Goal: Transaction & Acquisition: Purchase product/service

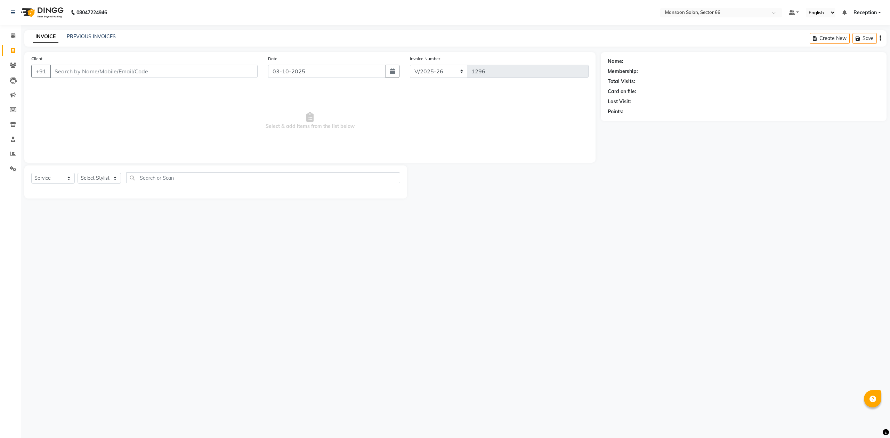
select select "3741"
select select "service"
click at [169, 69] on input "Client" at bounding box center [154, 71] width 208 height 13
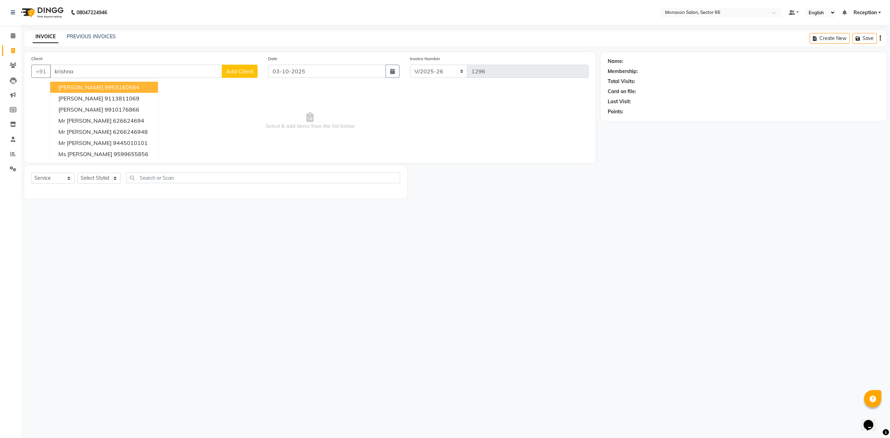
click at [139, 84] on ngb-highlight "9953160564" at bounding box center [122, 87] width 35 height 7
type input "9953160564"
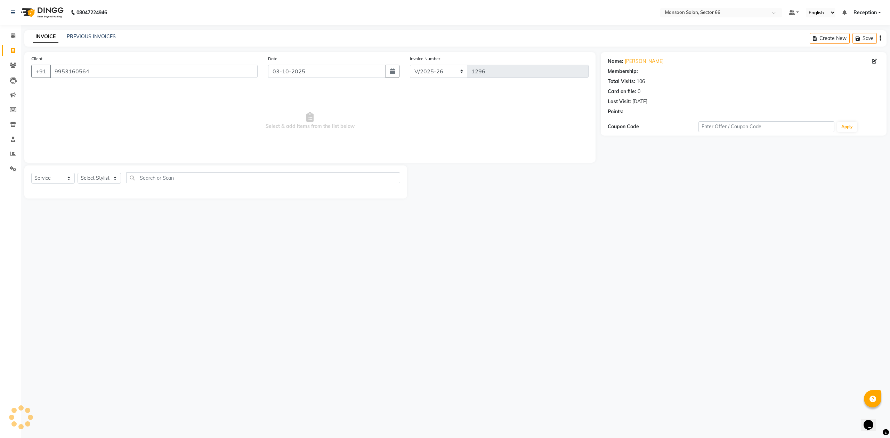
select select "1: Object"
drag, startPoint x: 625, startPoint y: 130, endPoint x: 630, endPoint y: 134, distance: 6.2
click at [625, 130] on button "button" at bounding box center [627, 132] width 5 height 7
click at [625, 186] on div "Name: [PERSON_NAME] Membership: end on [DATE] Total Visits: 106 Card on file: 0…" at bounding box center [746, 125] width 291 height 146
click at [628, 134] on icon "button" at bounding box center [627, 132] width 5 height 5
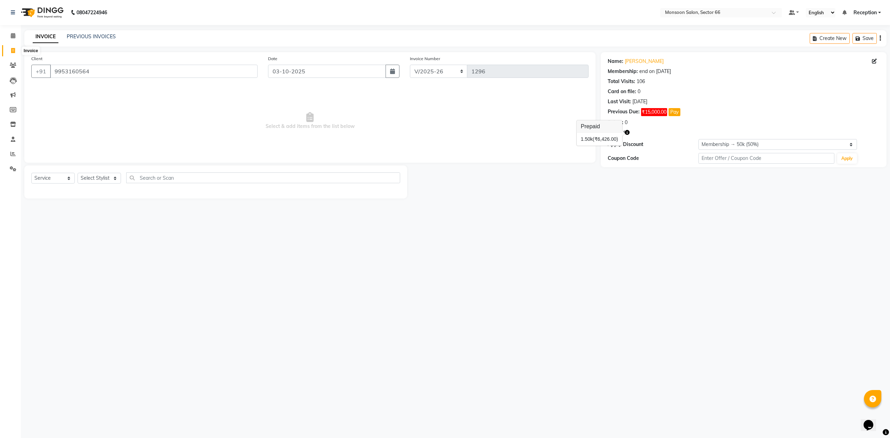
click at [13, 52] on icon at bounding box center [13, 50] width 4 height 5
select select "service"
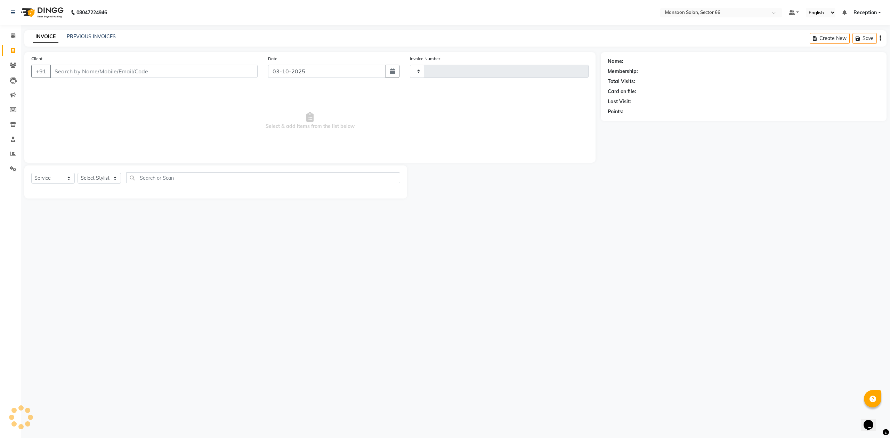
type input "1296"
select select "3741"
click at [216, 74] on input "Client" at bounding box center [154, 71] width 208 height 13
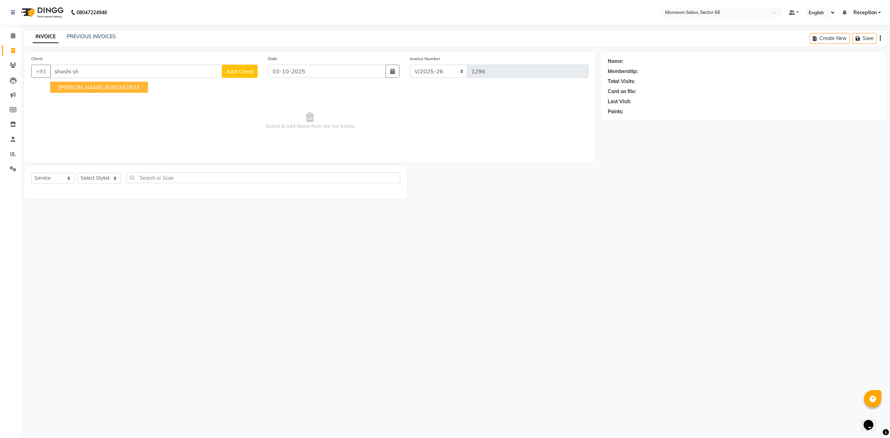
click at [129, 85] on ngb-highlight "9080367933" at bounding box center [122, 87] width 35 height 7
type input "9080367933"
select select "1: Object"
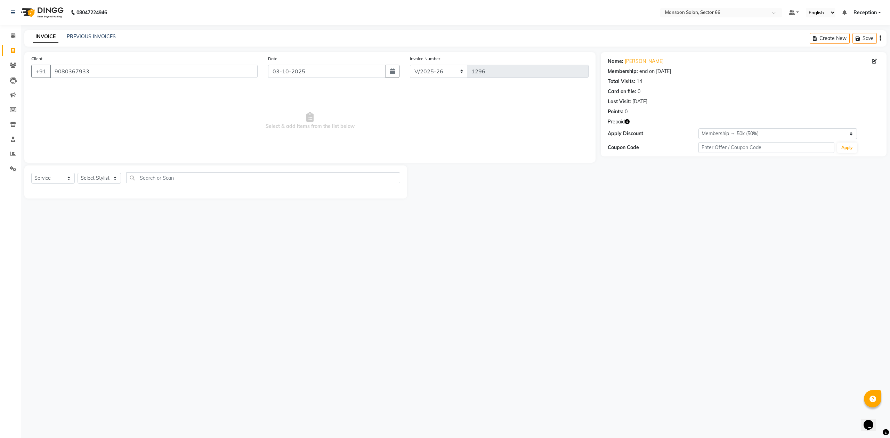
click at [629, 121] on icon "button" at bounding box center [627, 121] width 5 height 5
click at [104, 70] on input "9080367933" at bounding box center [154, 71] width 208 height 13
click at [179, 74] on input "9080367933" at bounding box center [154, 71] width 208 height 13
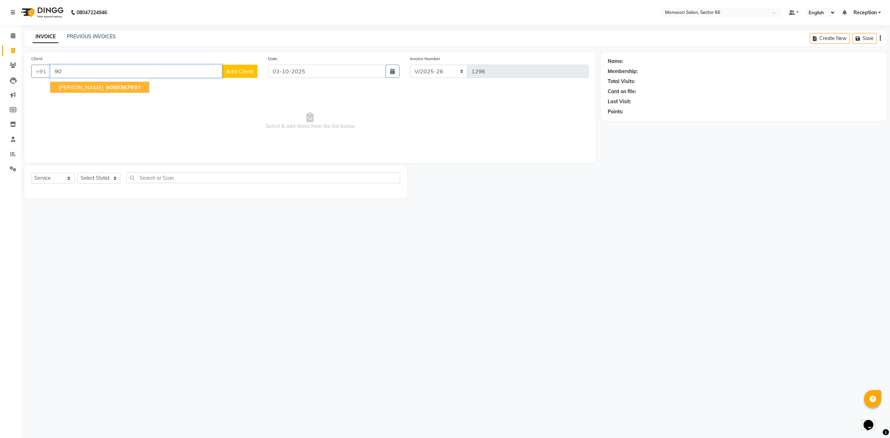
type input "9"
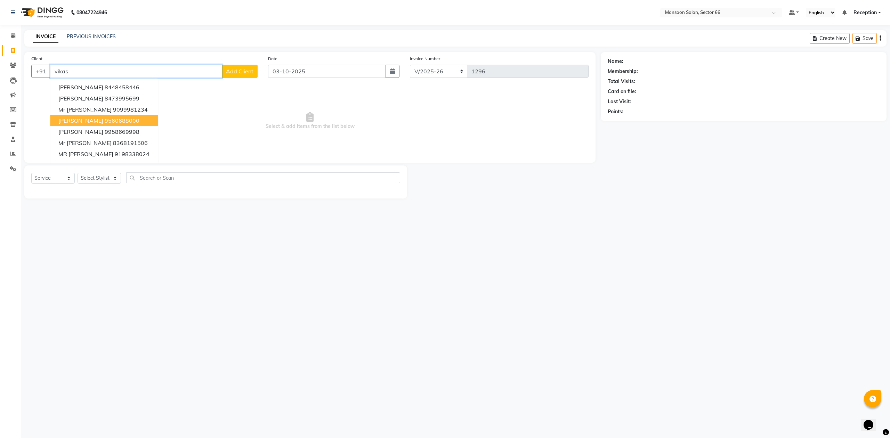
click at [115, 120] on ngb-highlight "9560688000" at bounding box center [122, 120] width 35 height 7
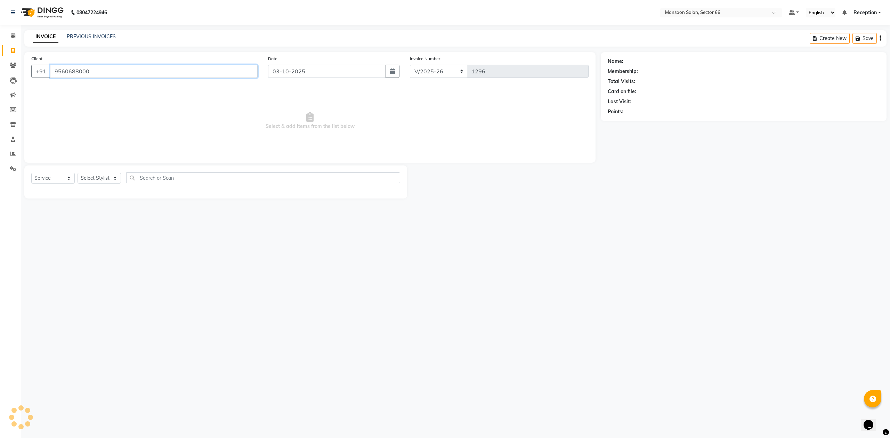
type input "9560688000"
select select "1: Object"
click at [628, 121] on icon "button" at bounding box center [627, 121] width 5 height 5
click at [103, 180] on select "Select Stylist [PERSON_NAME] Danish Paras priya Reception rozy [PERSON_NAME]" at bounding box center [99, 178] width 43 height 11
select select "27679"
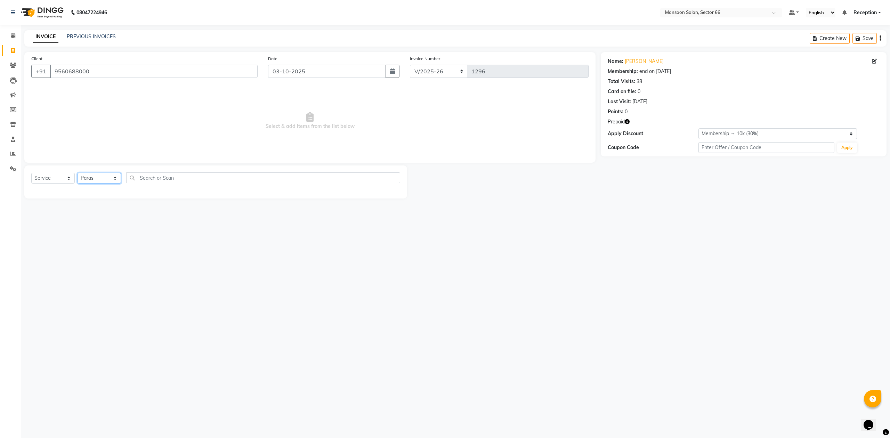
click at [78, 173] on select "Select Stylist [PERSON_NAME] Danish Paras priya Reception rozy [PERSON_NAME]" at bounding box center [99, 178] width 43 height 11
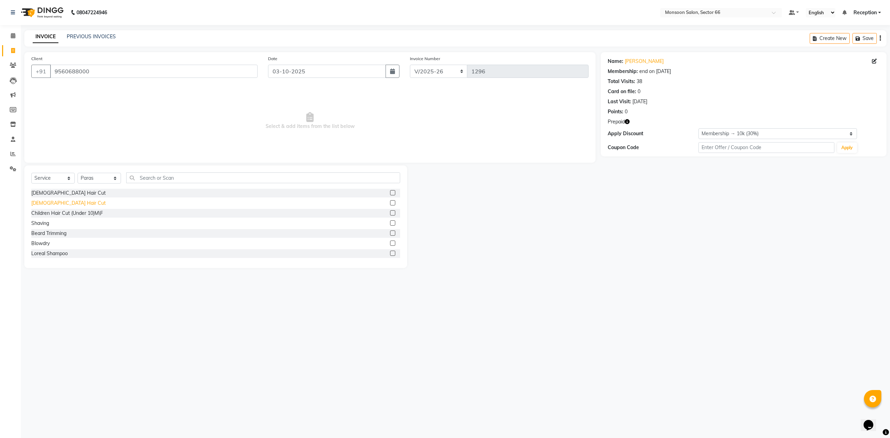
click at [52, 203] on div "[DEMOGRAPHIC_DATA] Hair Cut" at bounding box center [68, 203] width 74 height 7
checkbox input "false"
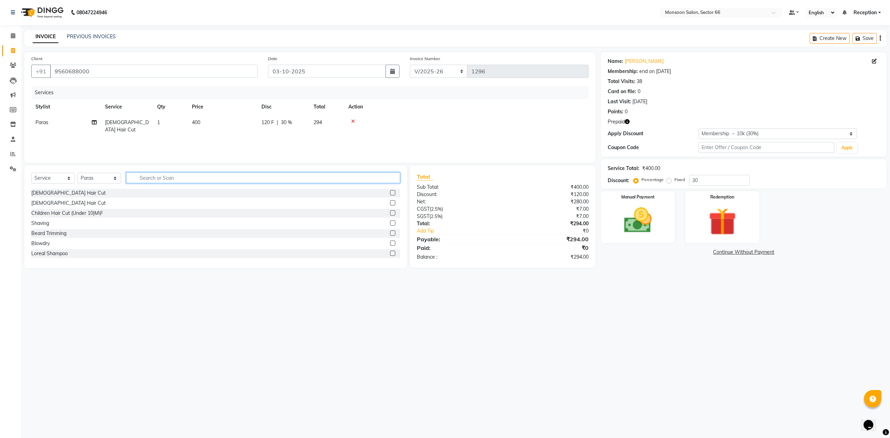
click at [161, 173] on input "text" at bounding box center [263, 177] width 274 height 11
click at [147, 176] on input "text" at bounding box center [263, 177] width 274 height 11
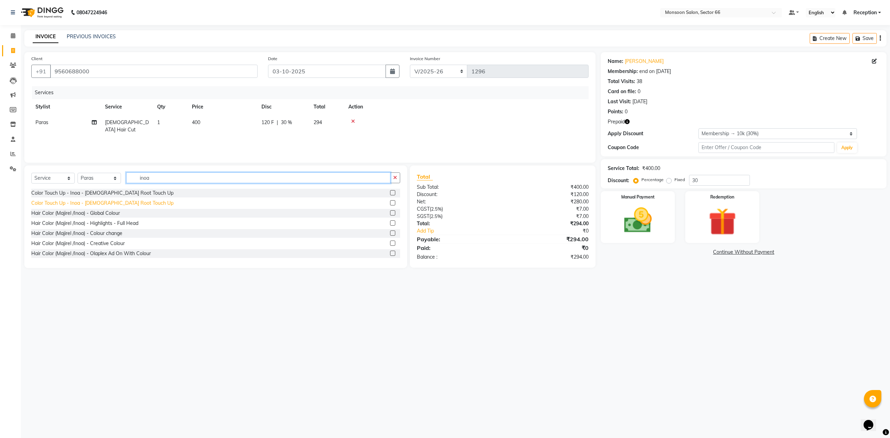
type input "inoa"
click at [115, 203] on div "Color Touch Up - Inoa - [DEMOGRAPHIC_DATA] Root Touch Up" at bounding box center [102, 203] width 142 height 7
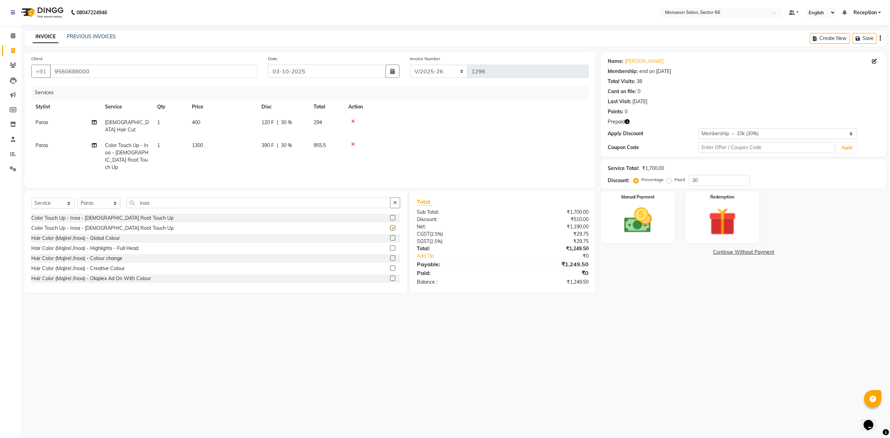
checkbox input "false"
click at [717, 223] on img at bounding box center [722, 222] width 47 height 36
click at [663, 252] on span "Prepaid 1" at bounding box center [662, 253] width 23 height 8
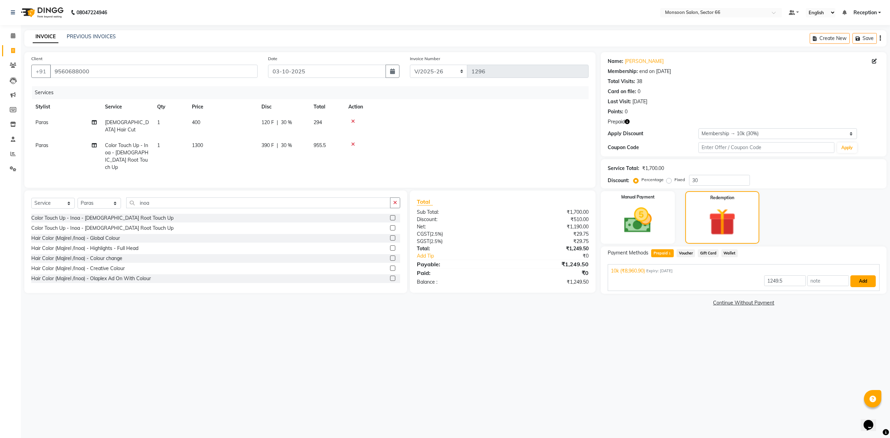
click at [865, 284] on button "Add" at bounding box center [862, 281] width 25 height 12
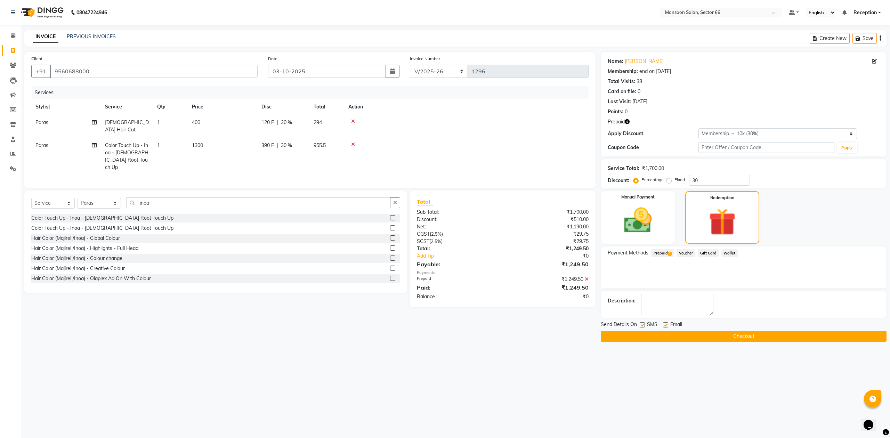
click at [748, 336] on button "Checkout" at bounding box center [744, 336] width 286 height 11
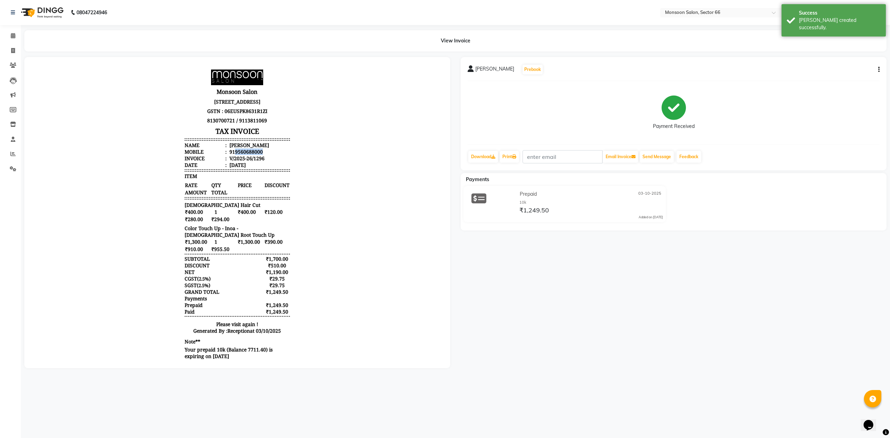
drag, startPoint x: 228, startPoint y: 160, endPoint x: 258, endPoint y: 160, distance: 29.6
click at [258, 155] on li "Mobile : 919560688000" at bounding box center [237, 151] width 105 height 7
copy div "9560688000"
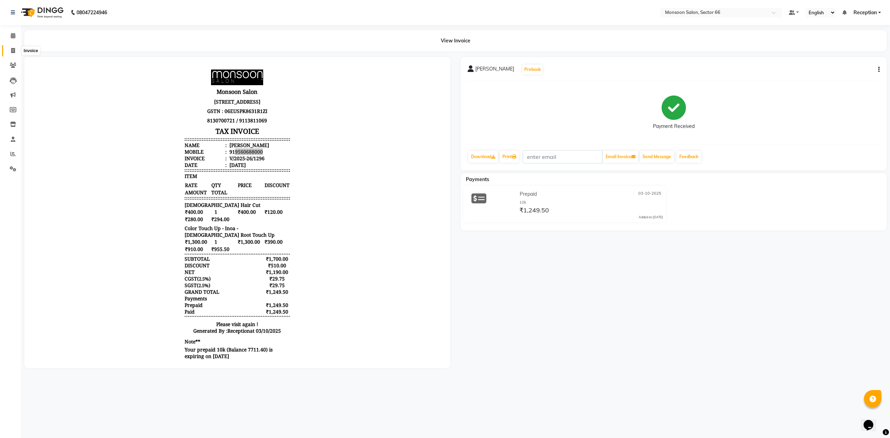
click at [14, 49] on icon at bounding box center [13, 50] width 4 height 5
select select "service"
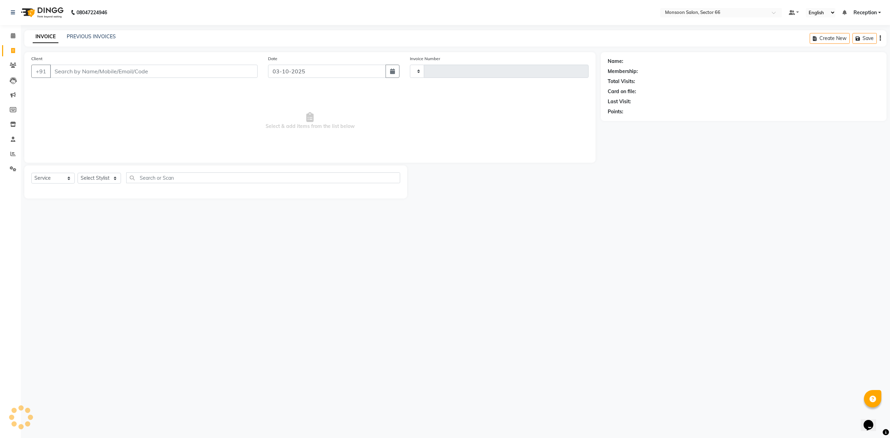
type input "1297"
select select "3741"
click at [76, 35] on link "PREVIOUS INVOICES" at bounding box center [91, 36] width 49 height 6
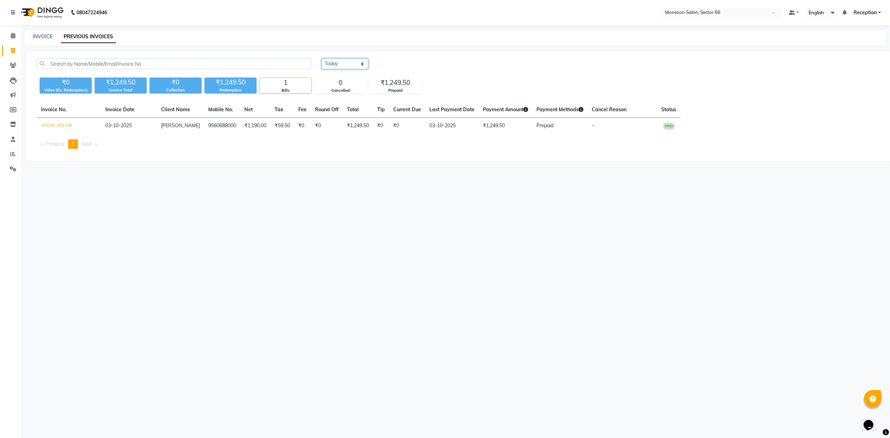
click at [351, 59] on select "[DATE] [DATE] Custom Range" at bounding box center [345, 63] width 47 height 11
select select "[DATE]"
click at [322, 58] on select "[DATE] [DATE] Custom Range" at bounding box center [345, 63] width 47 height 11
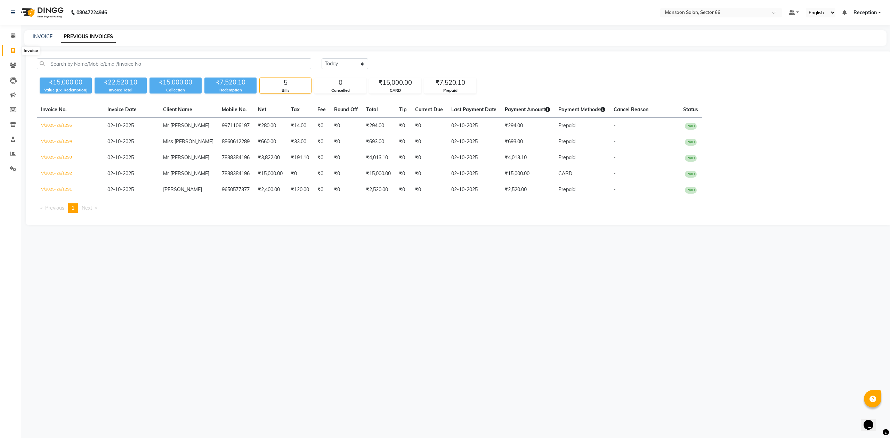
click at [13, 49] on icon at bounding box center [13, 50] width 4 height 5
select select "service"
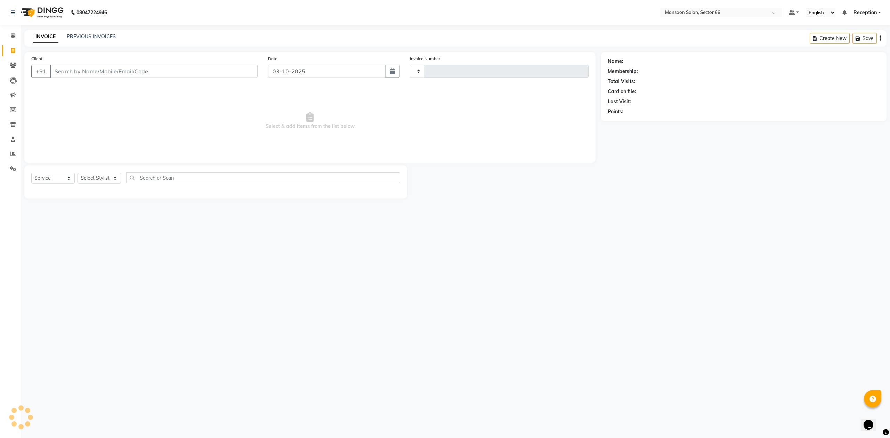
type input "1297"
click at [138, 71] on input "Client" at bounding box center [154, 71] width 208 height 13
select select "3741"
click at [106, 34] on link "PREVIOUS INVOICES" at bounding box center [91, 36] width 49 height 6
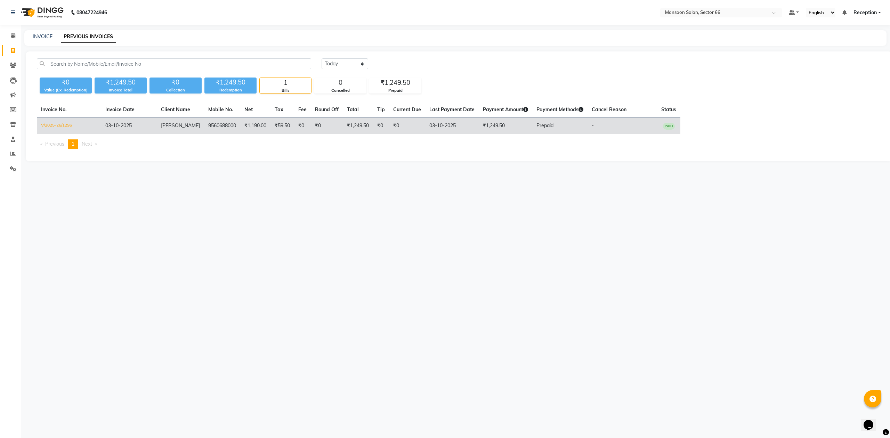
click at [396, 123] on td "₹0" at bounding box center [407, 126] width 36 height 16
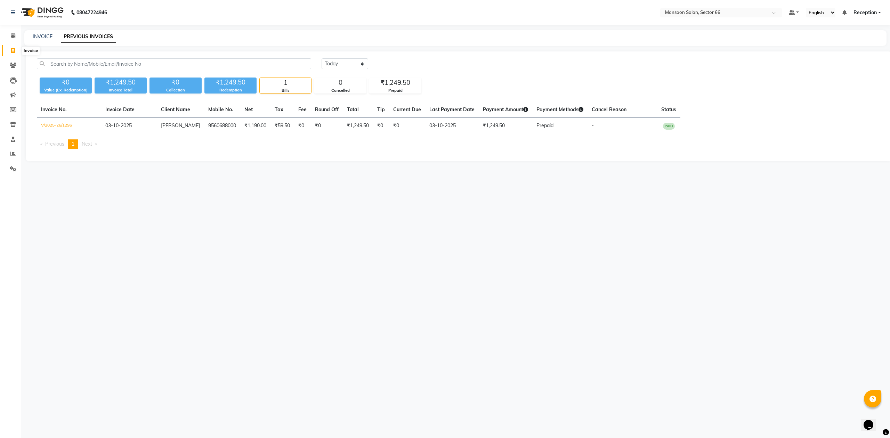
click at [11, 48] on icon at bounding box center [13, 50] width 4 height 5
select select "3741"
select select "service"
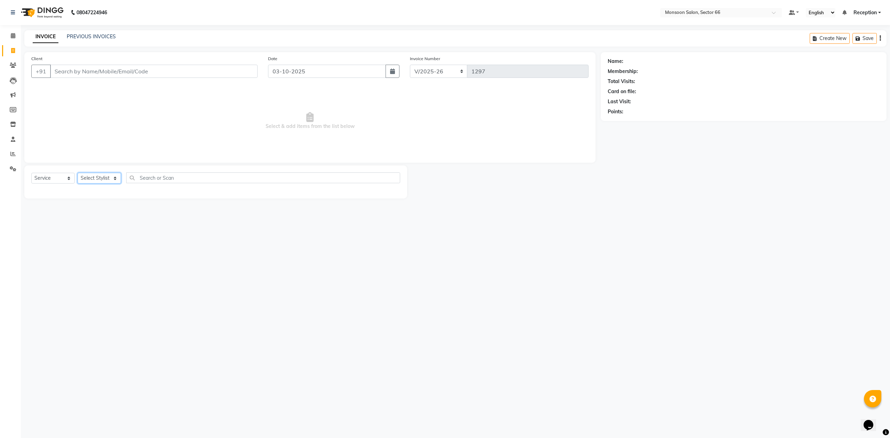
click at [106, 182] on select "Select Stylist [PERSON_NAME] Danish Paras priya Reception rozy [PERSON_NAME]" at bounding box center [99, 178] width 43 height 11
select select "80636"
click at [78, 173] on select "Select Stylist [PERSON_NAME] Danish Paras priya Reception rozy [PERSON_NAME]" at bounding box center [99, 178] width 43 height 11
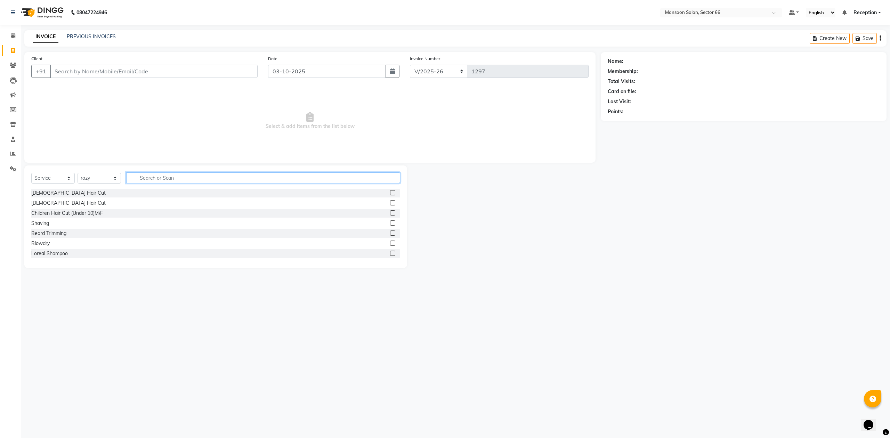
click at [153, 173] on input "text" at bounding box center [263, 177] width 274 height 11
type input "foo"
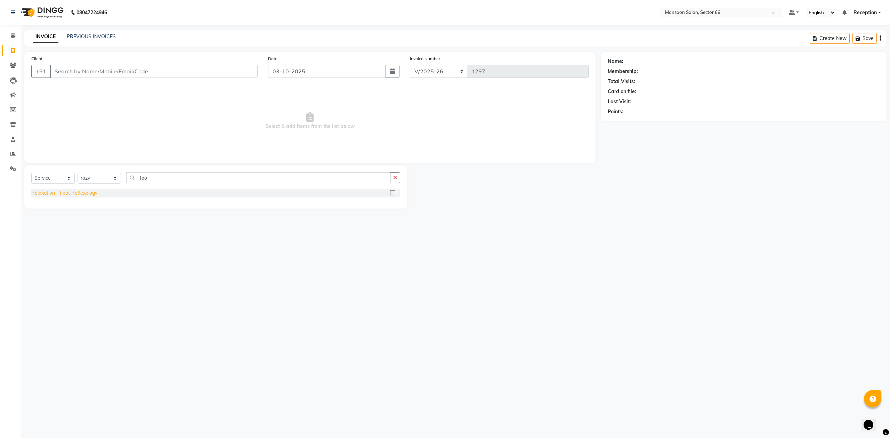
click at [61, 192] on div "Relaxation - Foot Reflexology" at bounding box center [64, 192] width 66 height 7
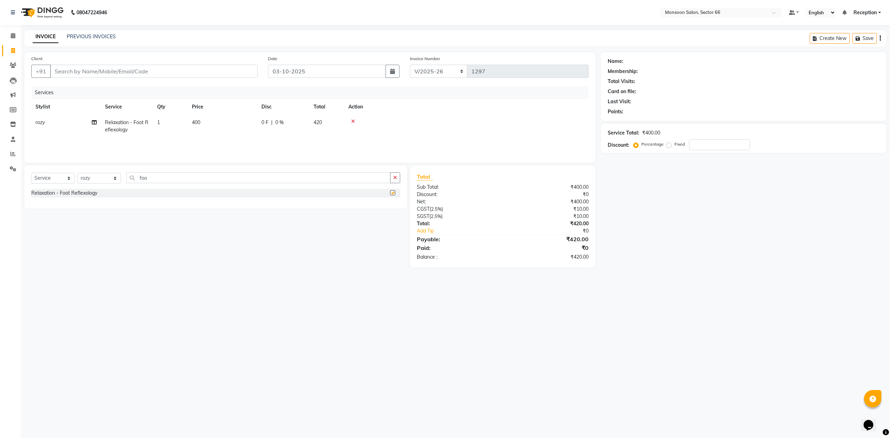
checkbox input "false"
click at [116, 179] on select "Select Stylist [PERSON_NAME] Danish Paras priya Reception rozy [PERSON_NAME]" at bounding box center [99, 178] width 43 height 11
select select "91208"
click at [78, 173] on select "Select Stylist [PERSON_NAME] Danish Paras priya Reception rozy [PERSON_NAME]" at bounding box center [99, 178] width 43 height 11
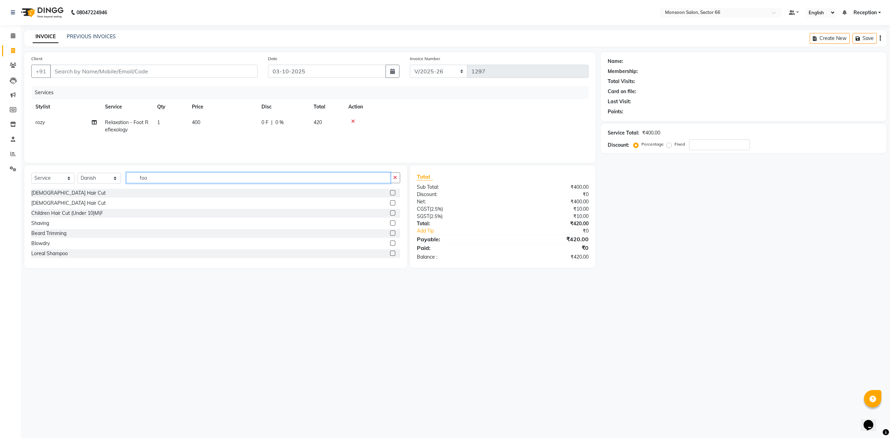
click at [153, 183] on input "foo" at bounding box center [258, 177] width 264 height 11
type input "f"
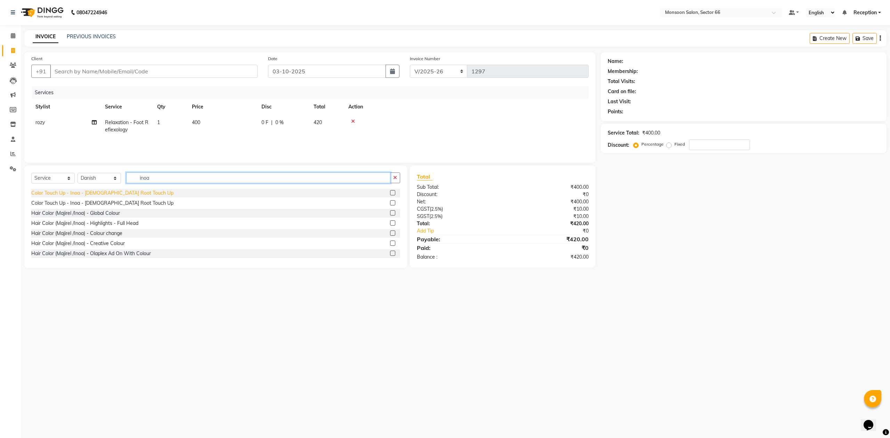
type input "inoa"
click at [118, 194] on div "Color Touch Up - Inoa - [DEMOGRAPHIC_DATA] Root Touch Up" at bounding box center [102, 192] width 142 height 7
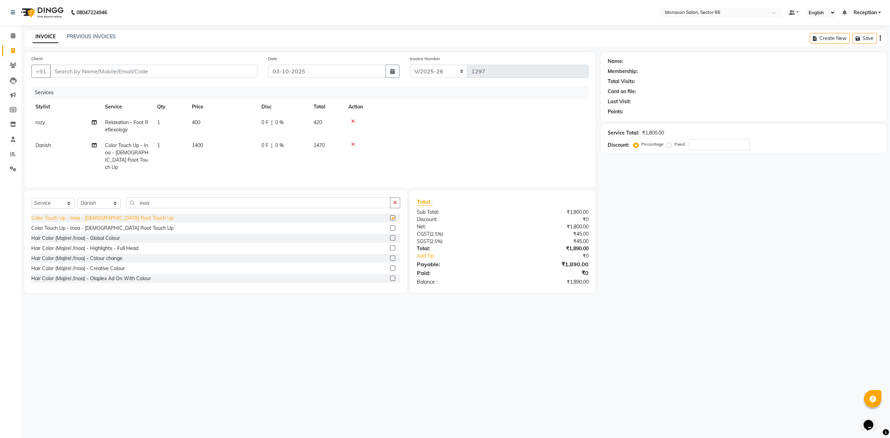
checkbox input "false"
click at [161, 201] on input "inoa" at bounding box center [258, 202] width 264 height 11
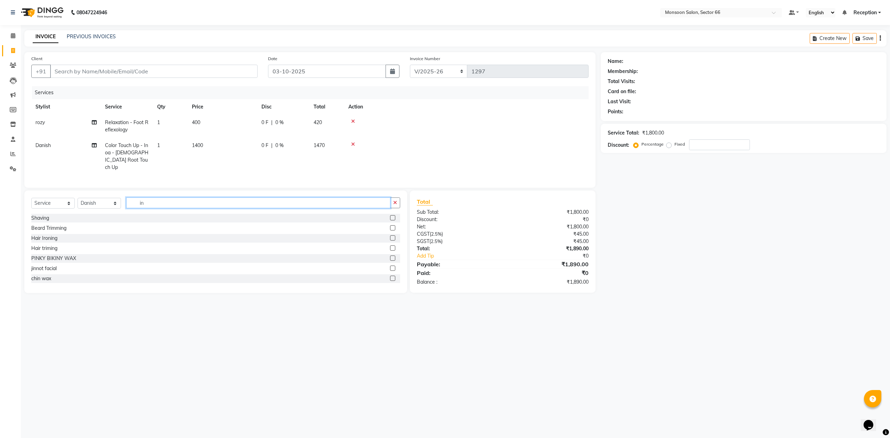
type input "i"
click at [163, 74] on input "Client" at bounding box center [154, 71] width 208 height 13
type input "s"
type input "0"
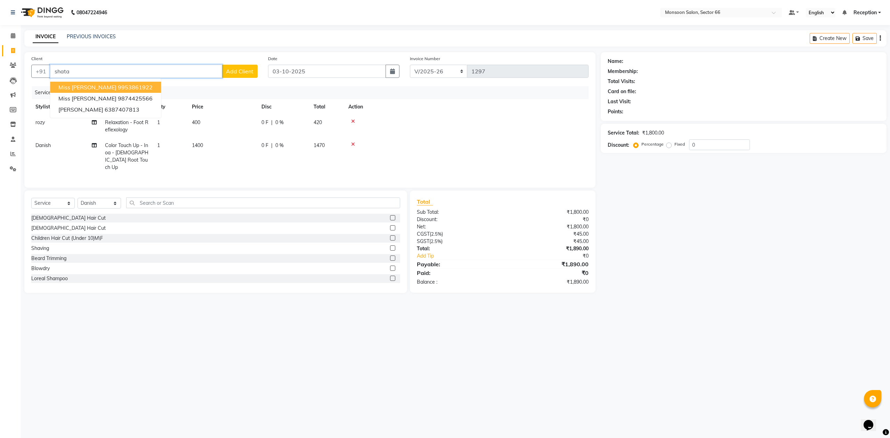
click at [123, 85] on ngb-highlight "9953861922" at bounding box center [135, 87] width 35 height 7
type input "9953861922"
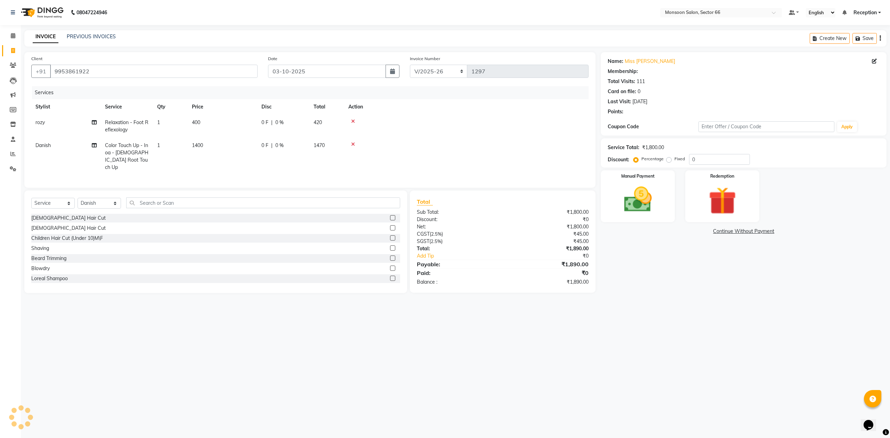
select select "1: Object"
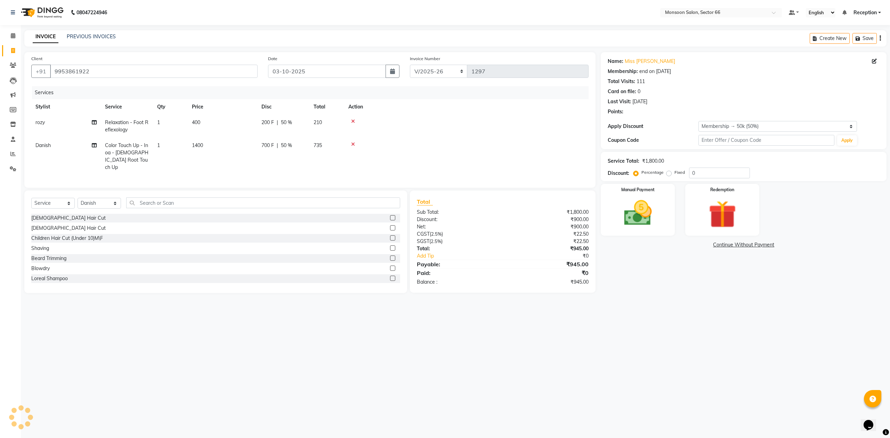
type input "50"
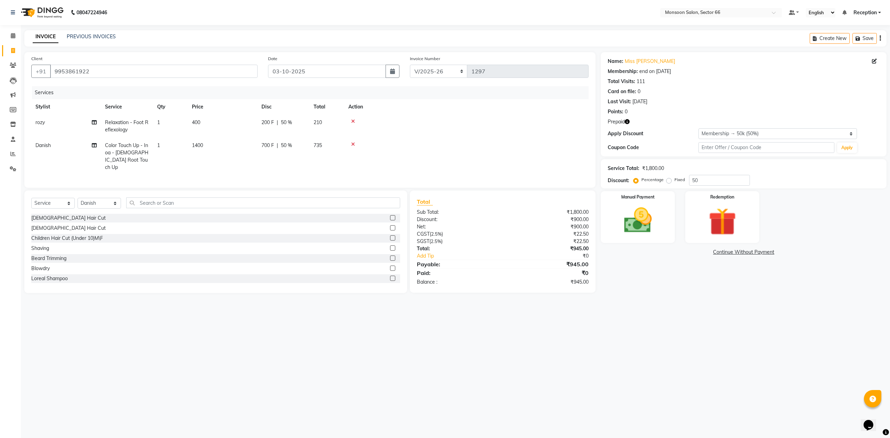
click at [629, 121] on icon "button" at bounding box center [627, 121] width 5 height 5
click at [657, 117] on div "Name: Miss [PERSON_NAME] Membership: end on [DATE] Total Visits: 111 Card on fi…" at bounding box center [744, 104] width 286 height 104
click at [717, 224] on img at bounding box center [722, 222] width 47 height 36
click at [664, 254] on span "Prepaid 1" at bounding box center [662, 253] width 23 height 8
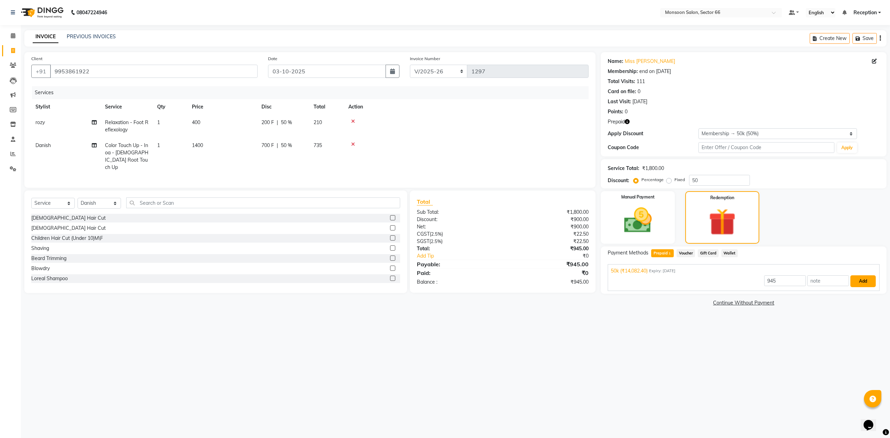
click at [863, 284] on button "Add" at bounding box center [862, 281] width 25 height 12
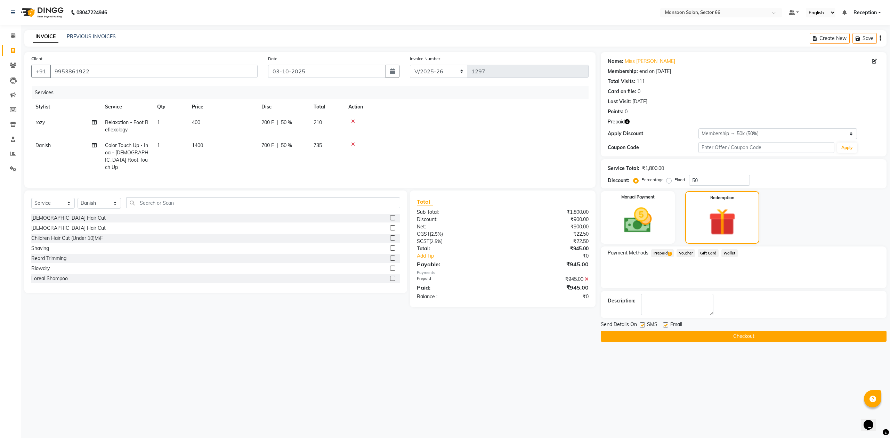
click at [792, 334] on button "Checkout" at bounding box center [744, 336] width 286 height 11
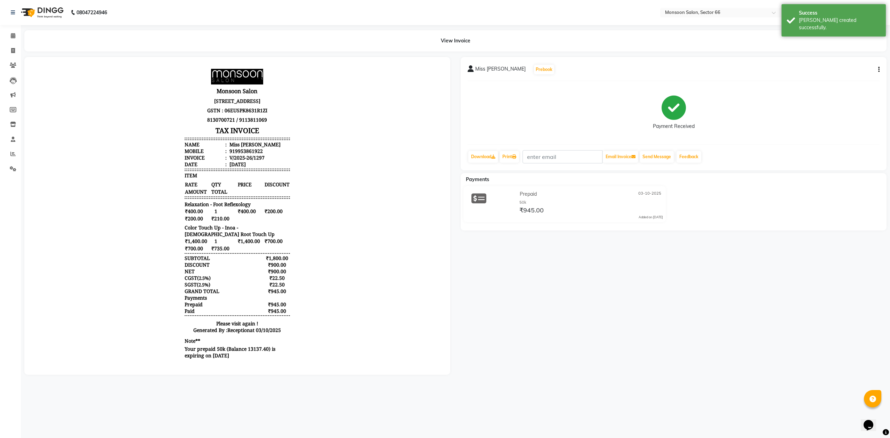
scroll to position [6, 0]
drag, startPoint x: 228, startPoint y: 151, endPoint x: 265, endPoint y: 152, distance: 36.9
click at [265, 152] on li "Mobile : 919953861922" at bounding box center [237, 151] width 105 height 7
copy div "9953861922"
click at [11, 51] on icon at bounding box center [13, 50] width 4 height 5
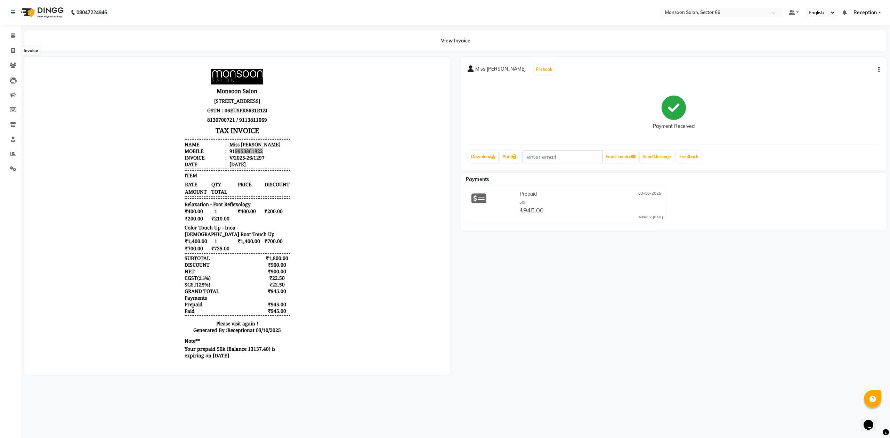
select select "3741"
select select "service"
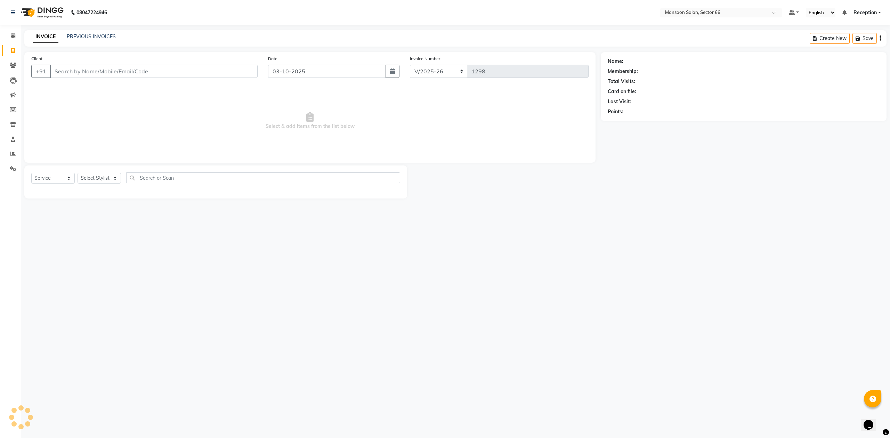
click at [74, 71] on input "Client" at bounding box center [154, 71] width 208 height 13
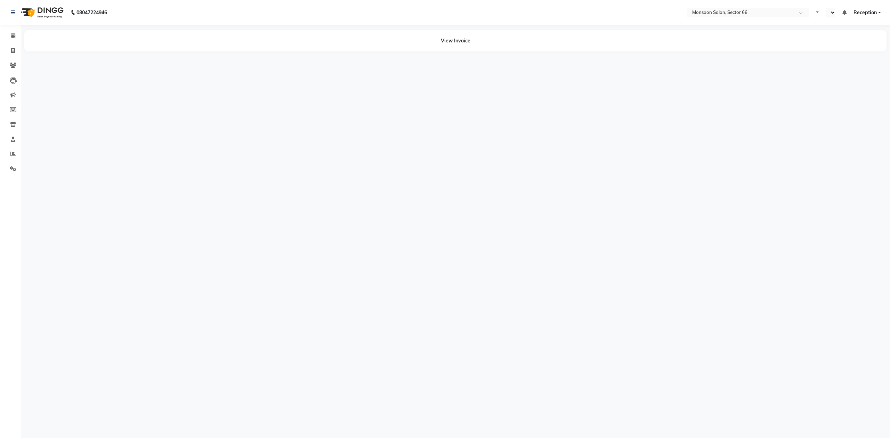
select select "en"
